Goal: Task Accomplishment & Management: Manage account settings

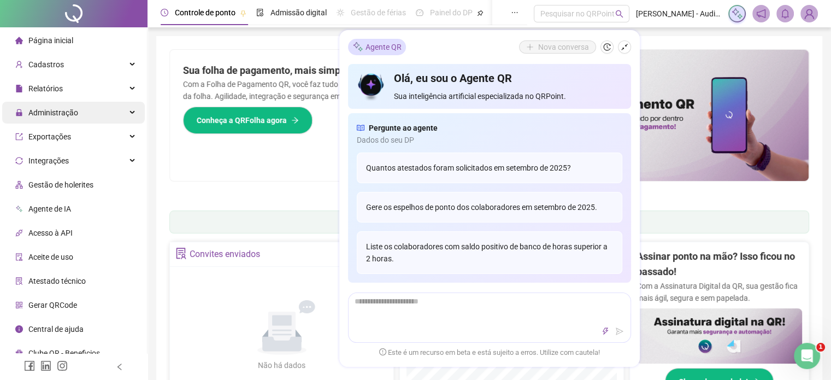
click at [131, 114] on div "Administração" at bounding box center [73, 113] width 143 height 22
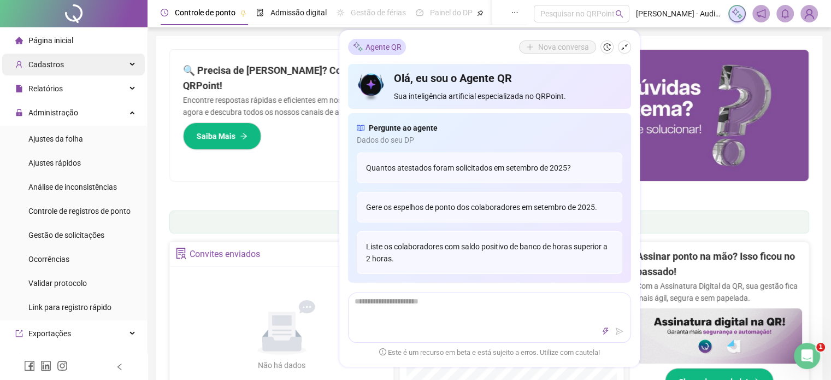
click at [117, 63] on div "Cadastros" at bounding box center [73, 65] width 143 height 22
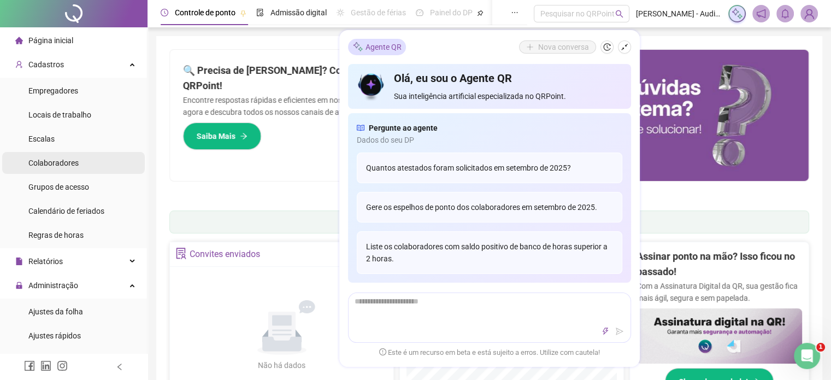
click at [70, 164] on span "Colaboradores" at bounding box center [53, 162] width 50 height 9
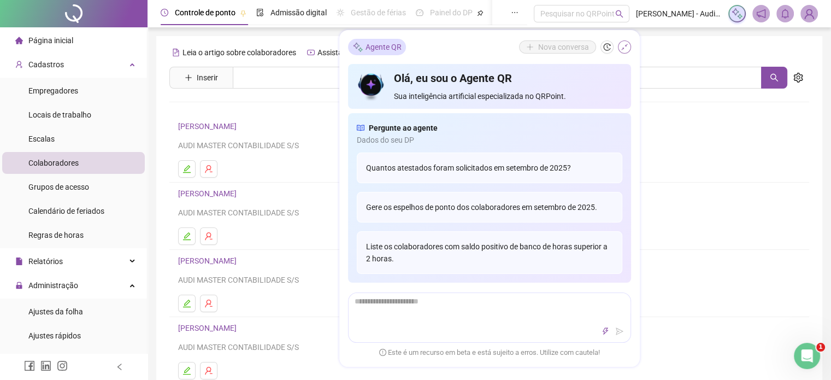
click at [625, 48] on icon "shrink" at bounding box center [625, 47] width 8 height 8
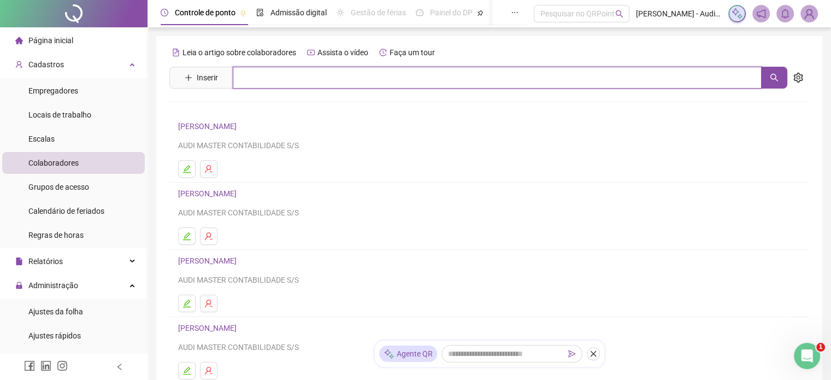
click at [262, 81] on input "text" at bounding box center [497, 78] width 529 height 22
click at [781, 78] on button "button" at bounding box center [774, 78] width 26 height 22
type input "*********"
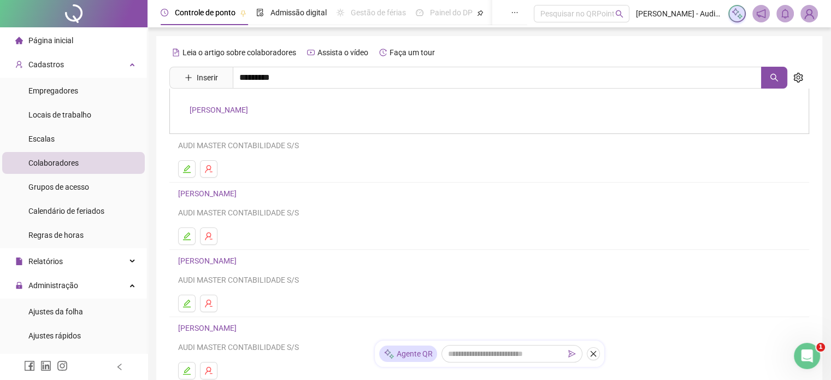
click at [248, 113] on link "[PERSON_NAME]" at bounding box center [219, 109] width 58 height 9
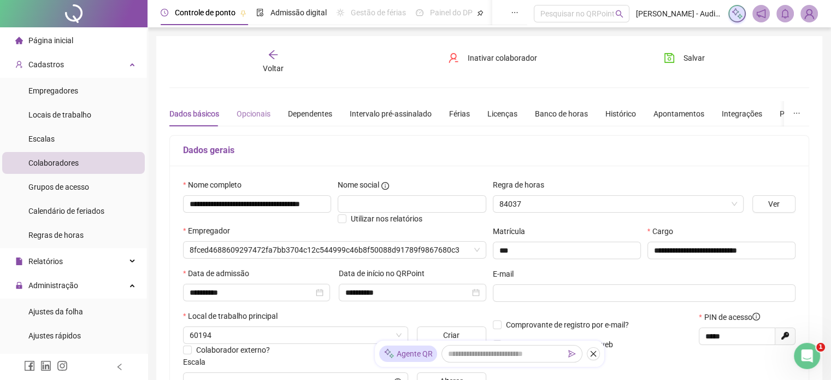
type input "*********"
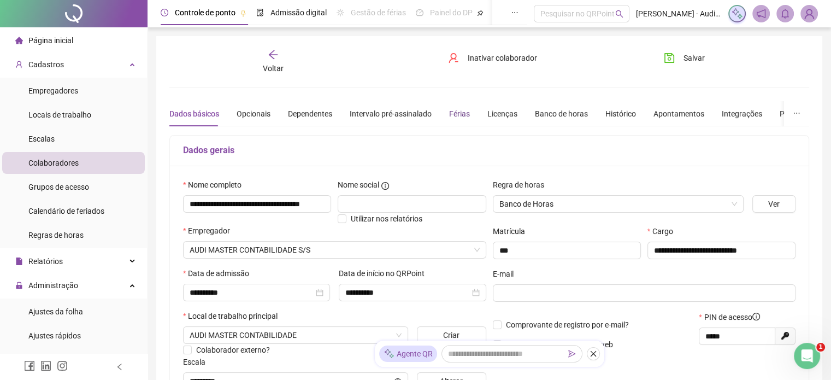
click at [460, 111] on div "Férias" at bounding box center [459, 114] width 21 height 12
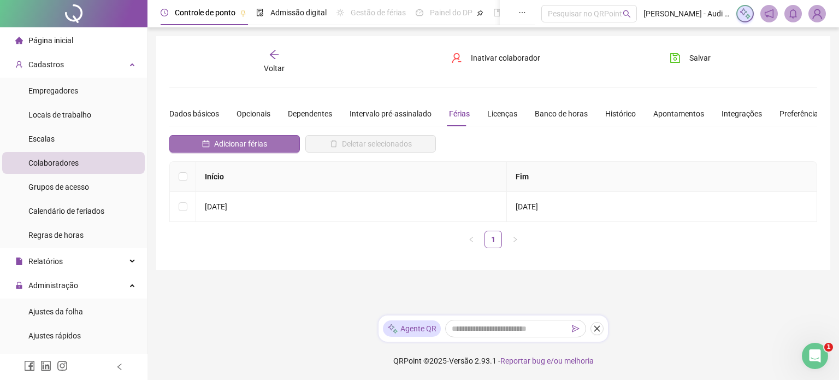
click at [237, 148] on span "Adicionar férias" at bounding box center [240, 144] width 53 height 12
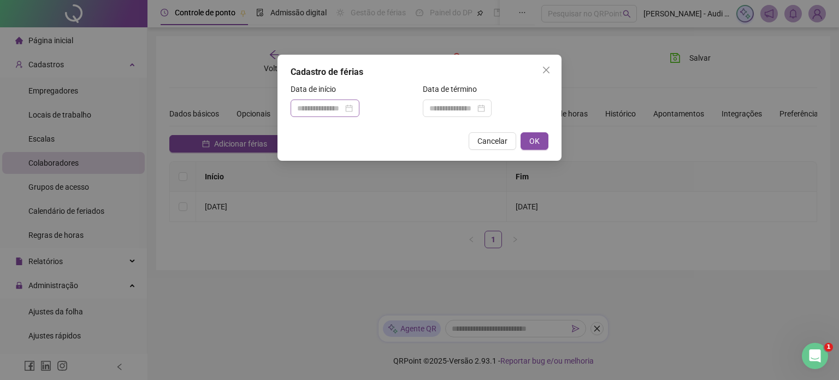
click at [353, 110] on div at bounding box center [325, 108] width 56 height 12
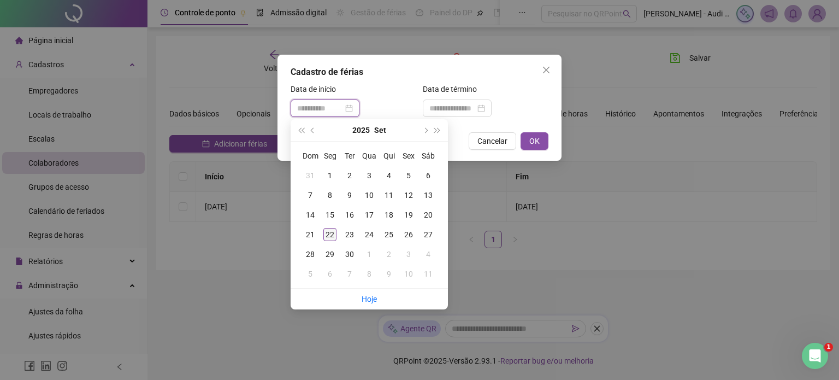
type input "**********"
click at [331, 234] on div "22" at bounding box center [329, 234] width 13 height 13
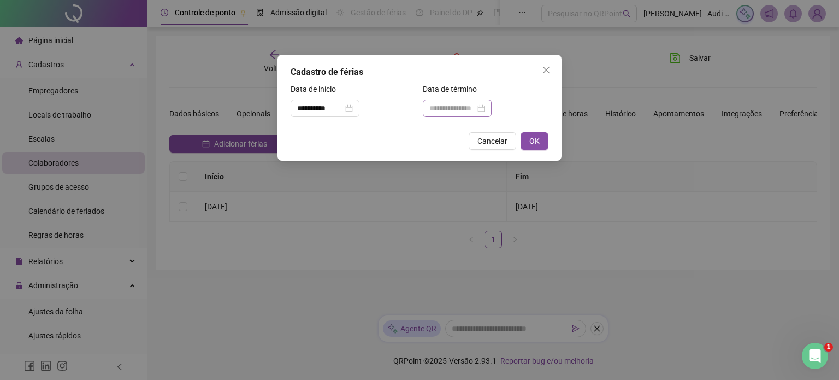
click at [485, 109] on div at bounding box center [457, 108] width 56 height 12
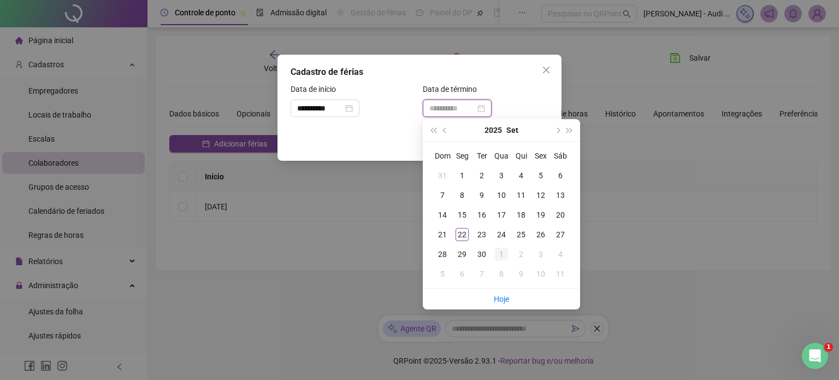
type input "**********"
click at [504, 254] on div "1" at bounding box center [501, 254] width 13 height 13
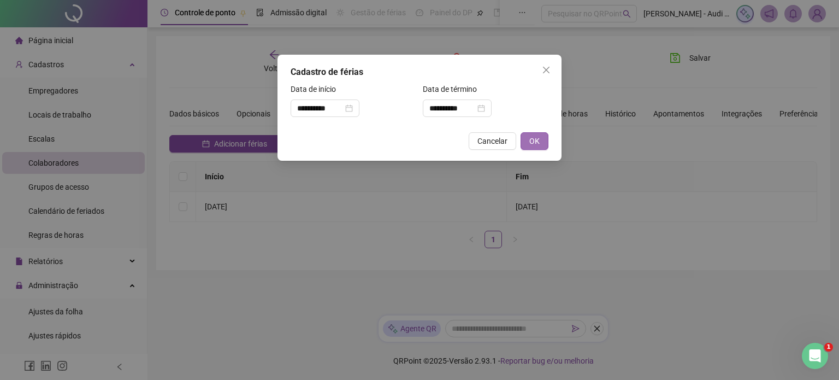
click at [529, 139] on span "OK" at bounding box center [534, 141] width 10 height 12
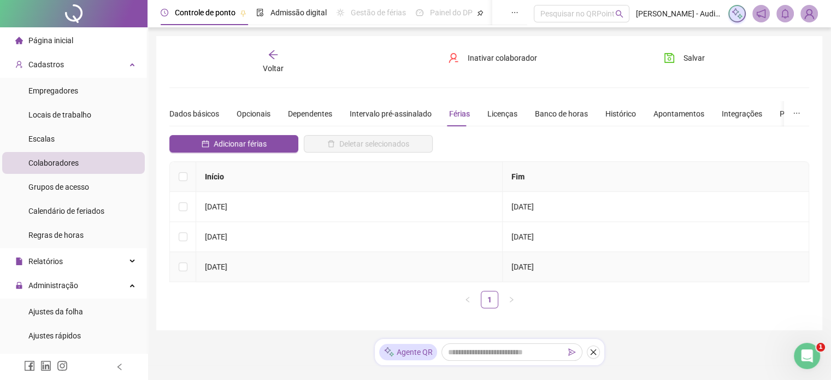
click at [176, 264] on td at bounding box center [183, 267] width 26 height 30
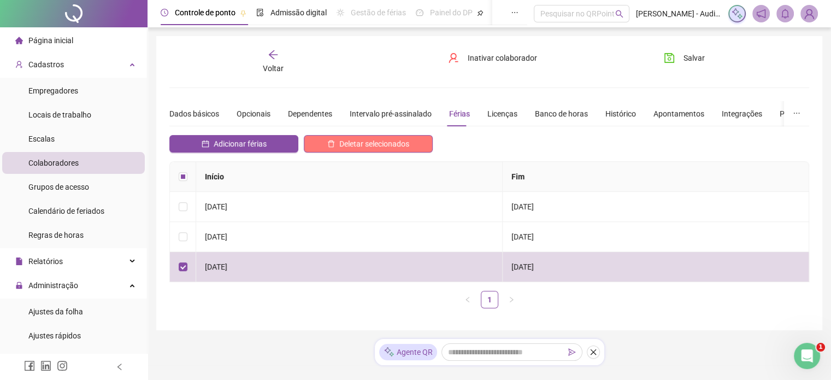
click at [344, 142] on span "Deletar selecionados" at bounding box center [374, 144] width 70 height 12
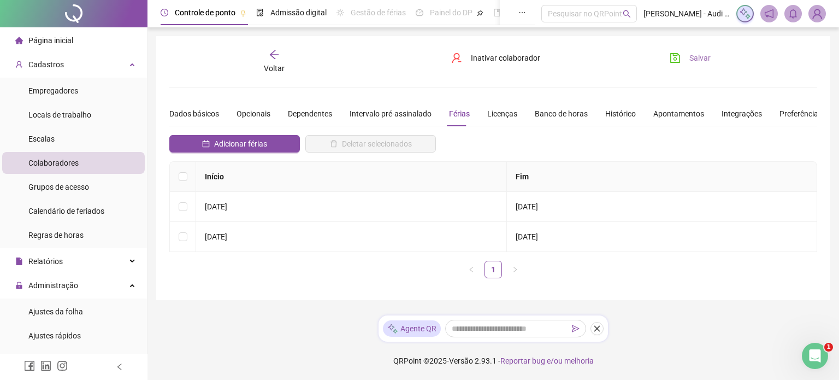
click at [691, 57] on span "Salvar" at bounding box center [700, 58] width 21 height 12
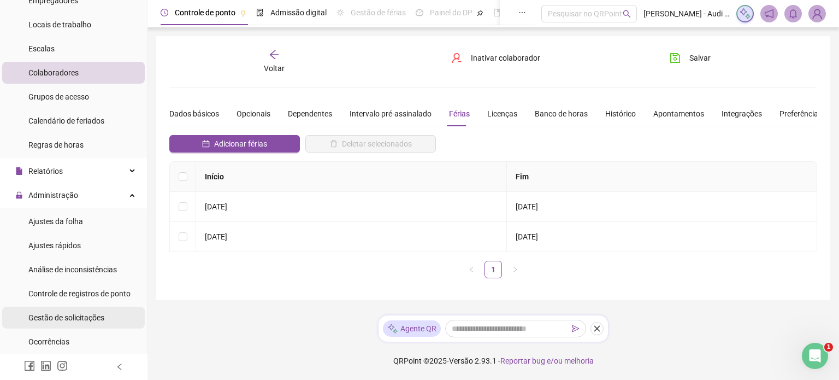
scroll to position [109, 0]
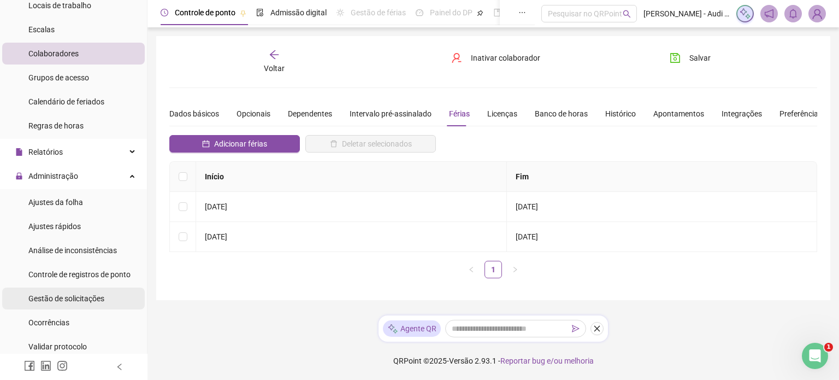
click at [78, 302] on span "Gestão de solicitações" at bounding box center [66, 298] width 76 height 9
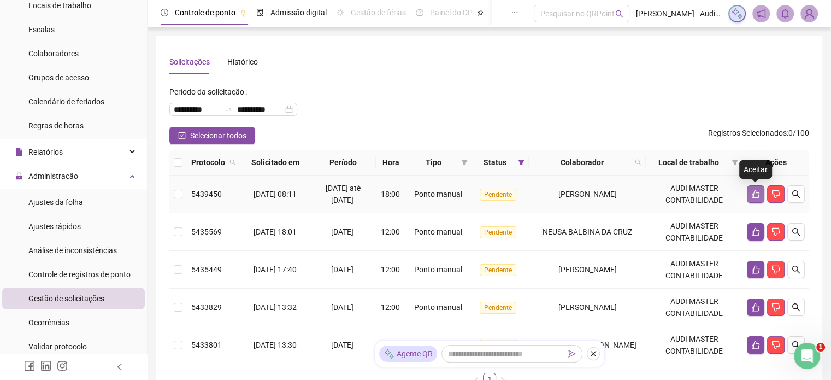
click at [752, 196] on icon "like" at bounding box center [756, 194] width 8 height 8
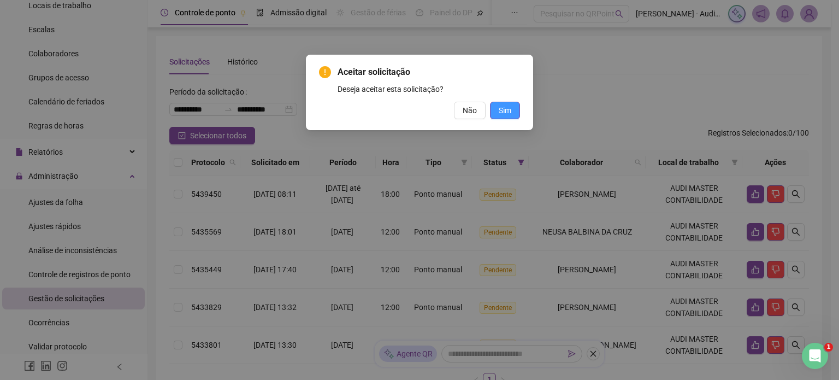
click at [505, 108] on span "Sim" at bounding box center [505, 110] width 13 height 12
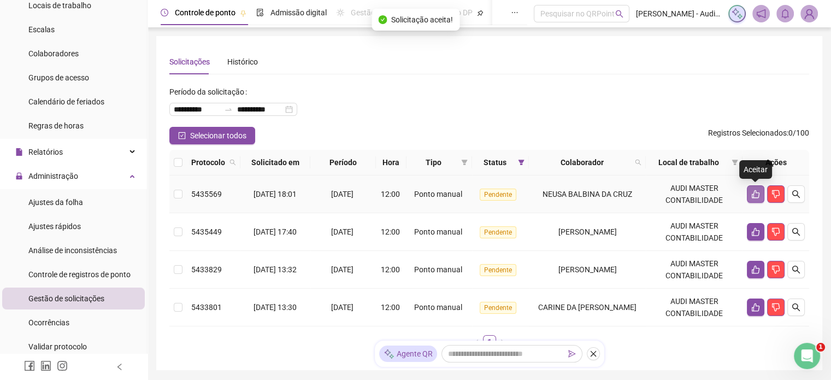
click at [754, 191] on icon "like" at bounding box center [756, 194] width 8 height 8
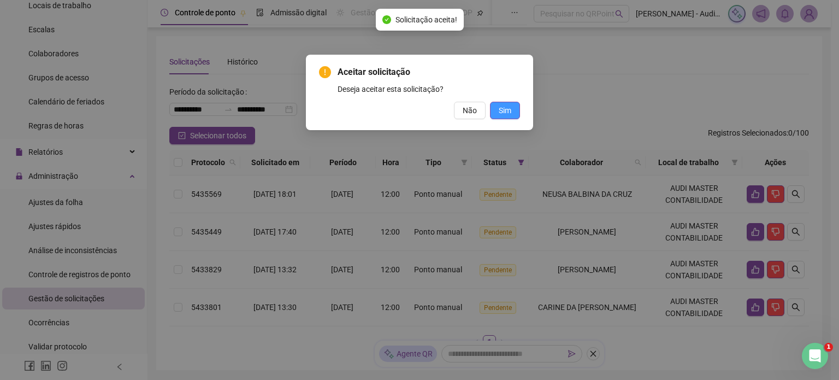
click at [505, 107] on span "Sim" at bounding box center [505, 110] width 13 height 12
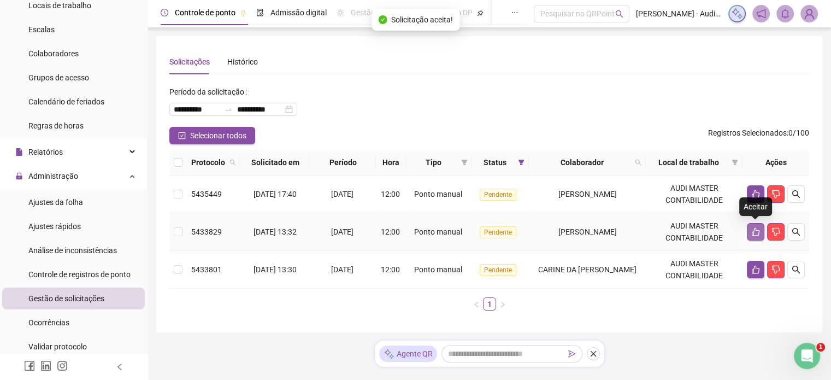
click at [754, 233] on icon "like" at bounding box center [755, 231] width 9 height 9
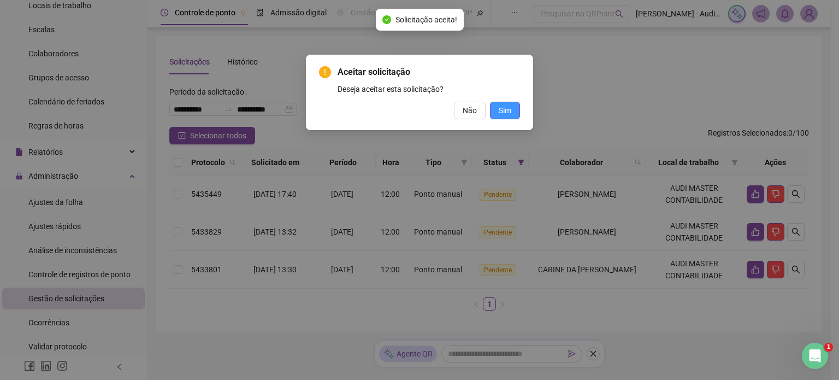
click at [507, 106] on span "Sim" at bounding box center [505, 110] width 13 height 12
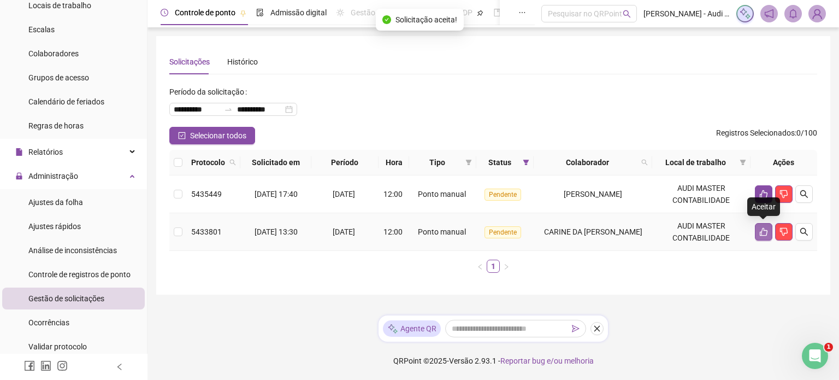
click at [763, 232] on icon "like" at bounding box center [763, 231] width 9 height 9
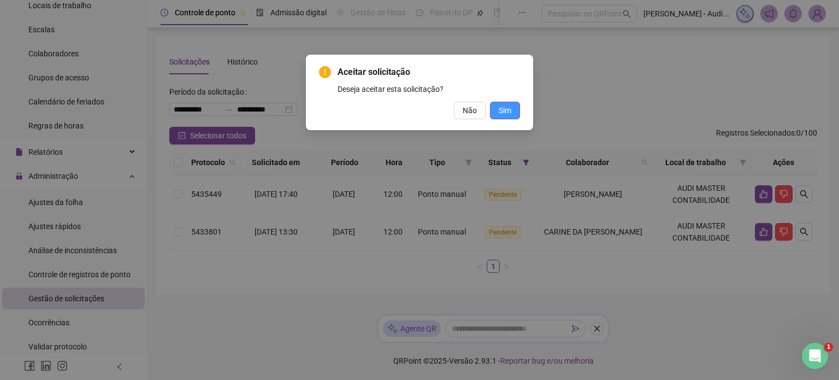
click at [503, 108] on span "Sim" at bounding box center [505, 110] width 13 height 12
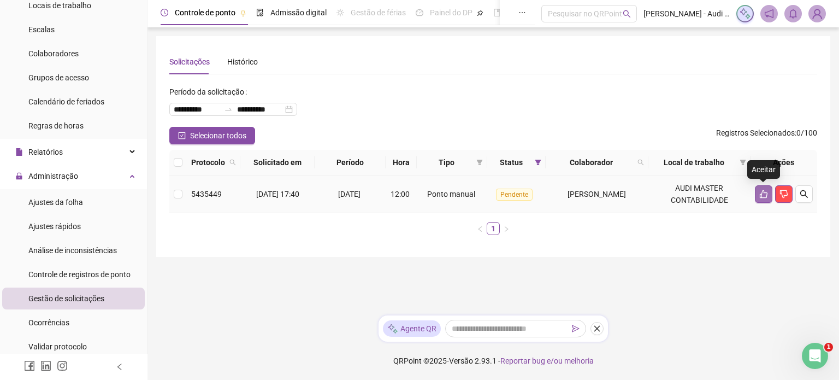
click at [763, 194] on icon "like" at bounding box center [763, 194] width 9 height 9
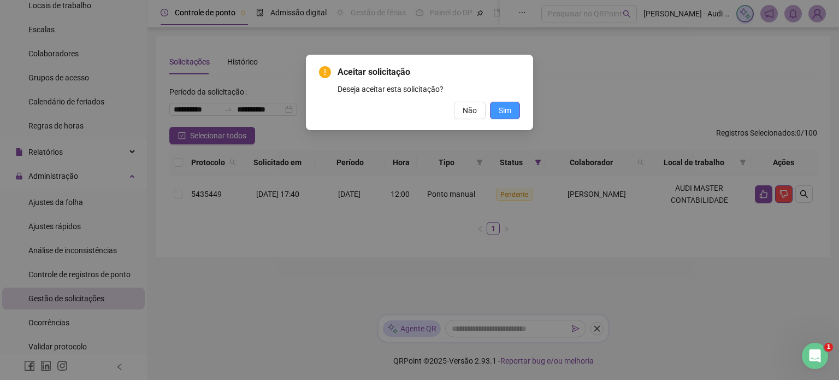
click at [510, 113] on span "Sim" at bounding box center [505, 110] width 13 height 12
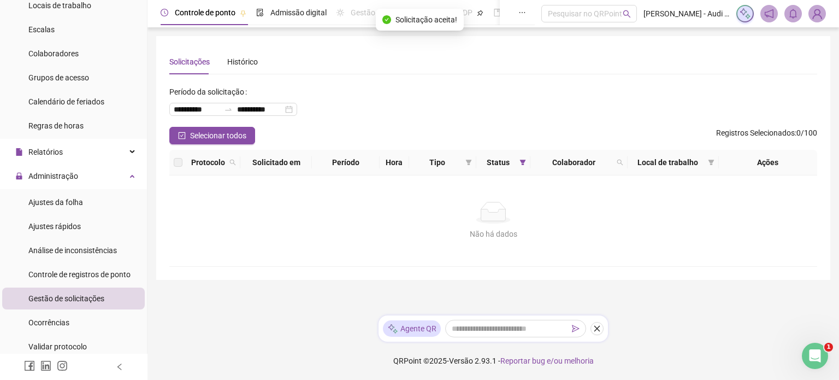
click at [821, 19] on img at bounding box center [817, 13] width 16 height 16
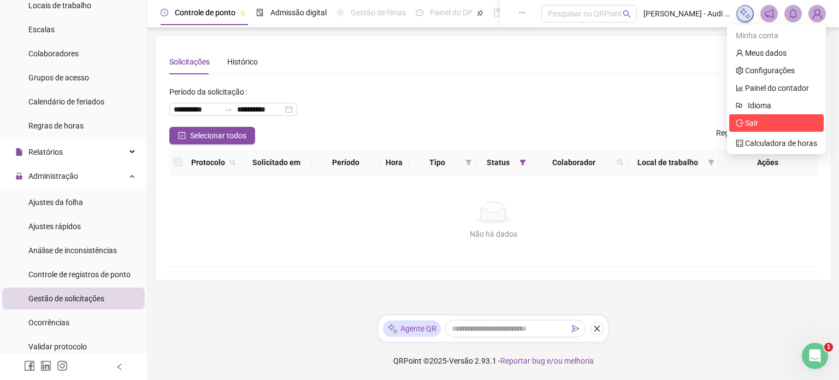
click at [757, 129] on li "Sair" at bounding box center [776, 122] width 95 height 17
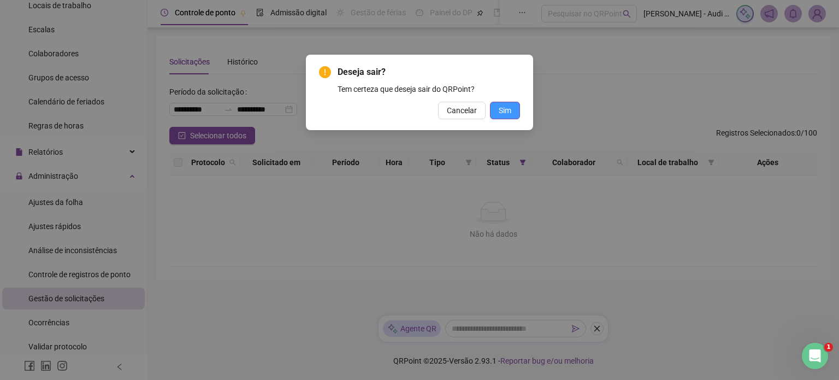
click at [508, 111] on span "Sim" at bounding box center [505, 110] width 13 height 12
